Goal: Find specific page/section: Find specific page/section

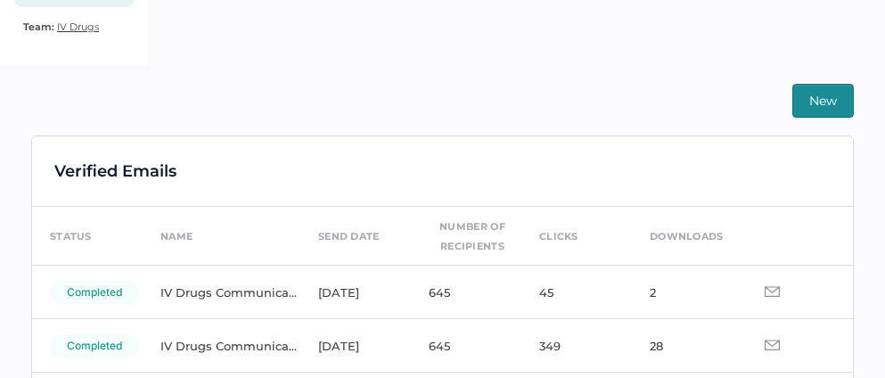
scroll to position [70, 0]
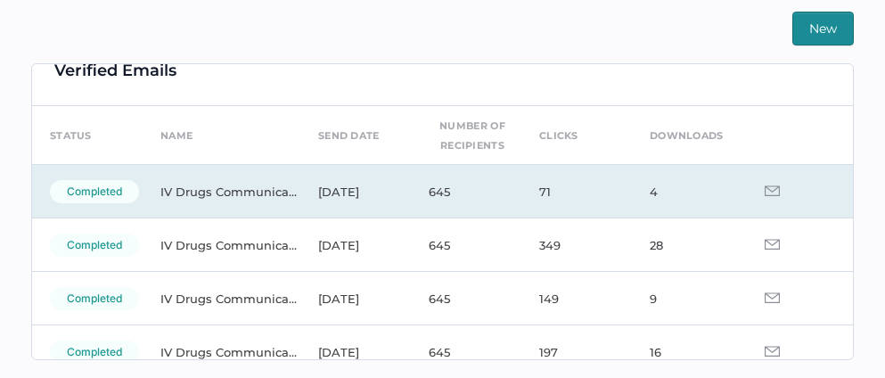
scroll to position [25, 0]
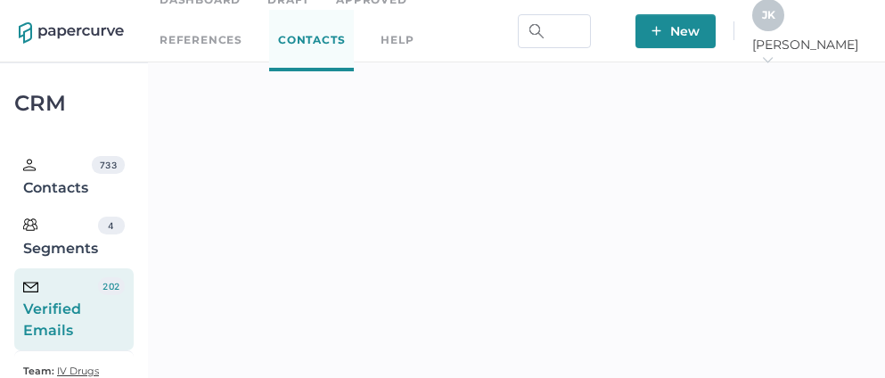
click at [775, 17] on span "J K" at bounding box center [768, 14] width 13 height 13
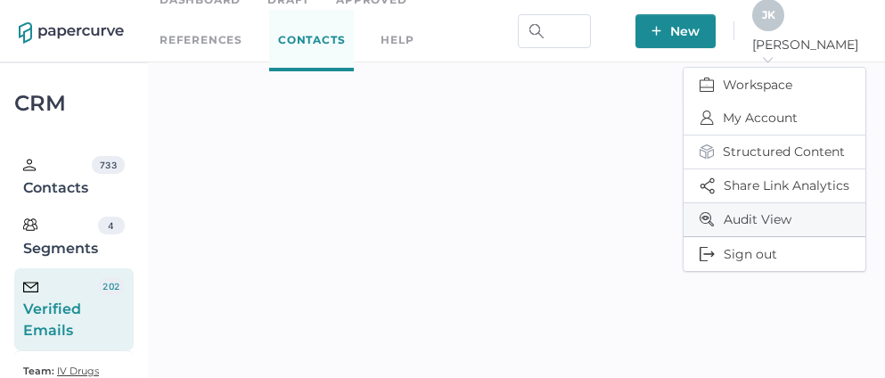
click at [756, 211] on span "Audit View" at bounding box center [775, 219] width 150 height 33
